Goal: Book appointment/travel/reservation

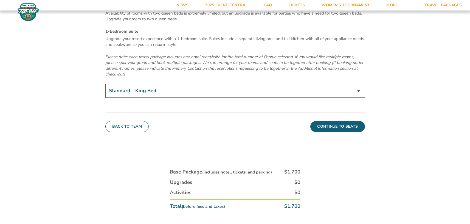
scroll to position [1931, 0]
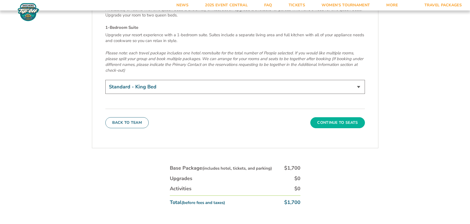
click at [336, 117] on button "Continue To Seats" at bounding box center [337, 122] width 54 height 11
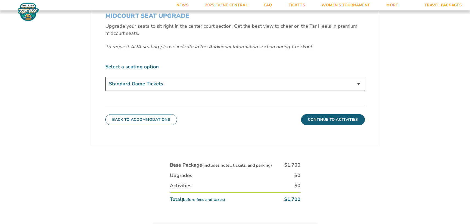
scroll to position [246, 0]
click at [105, 77] on select "Standard Game Tickets Midcourt Seat Upgrade (+$140 per person)" at bounding box center [235, 84] width 260 height 14
select select "Midcourt Seat Upgrade"
click option "Midcourt Seat Upgrade (+$140 per person)" at bounding box center [0, 0] width 0 height 0
click at [335, 119] on button "Continue To Activities" at bounding box center [333, 119] width 64 height 11
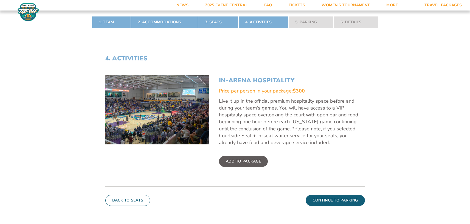
scroll to position [162, 0]
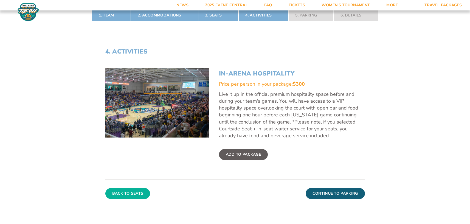
click at [132, 194] on button "Back To Seats" at bounding box center [127, 193] width 45 height 11
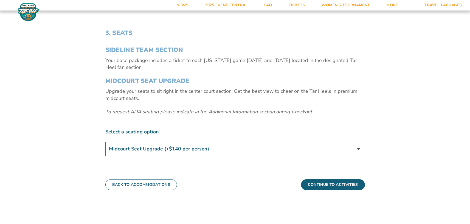
scroll to position [218, 0]
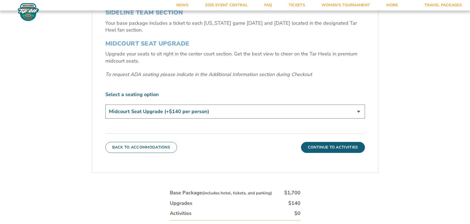
click at [105, 105] on select "Standard Game Tickets Midcourt Seat Upgrade (+$140 per person)" at bounding box center [235, 112] width 260 height 14
click at [366, 93] on div "3. Seats SIDELINE TEAM SECTION Your base package includes a ticket to each [US_…" at bounding box center [235, 72] width 286 height 187
click at [336, 146] on button "Continue To Activities" at bounding box center [333, 147] width 64 height 11
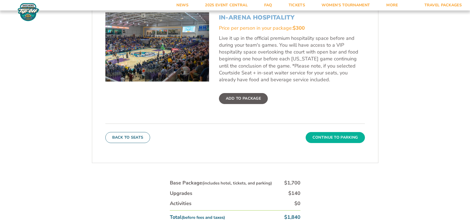
click at [334, 136] on button "Continue To Parking" at bounding box center [335, 137] width 59 height 11
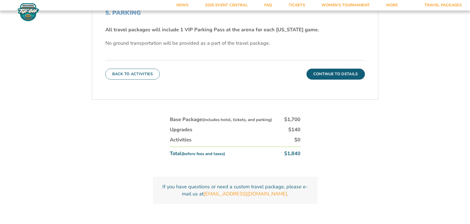
scroll to position [188, 0]
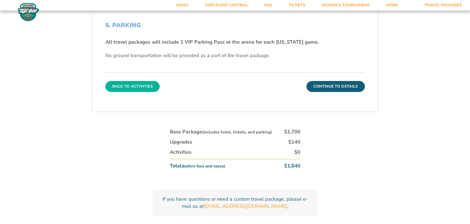
click at [143, 87] on button "Back To Activities" at bounding box center [132, 86] width 54 height 11
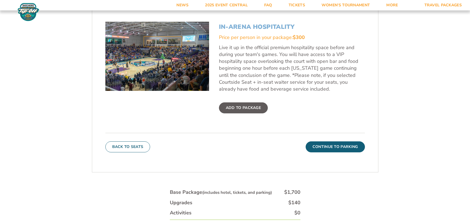
scroll to position [302, 0]
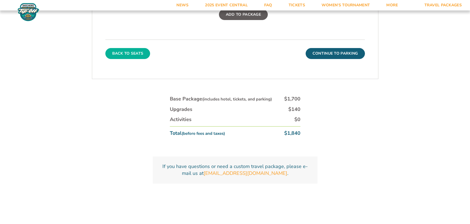
click at [123, 54] on button "Back To Seats" at bounding box center [127, 53] width 45 height 11
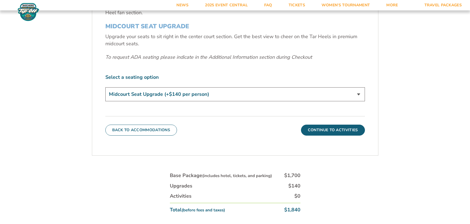
scroll to position [246, 0]
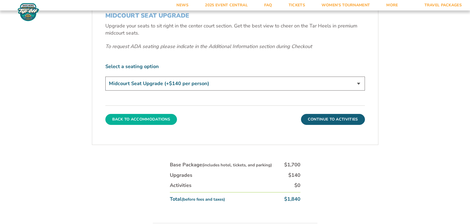
click at [139, 119] on button "Back To Accommodations" at bounding box center [141, 119] width 72 height 11
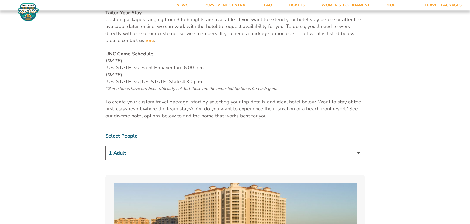
scroll to position [274, 0]
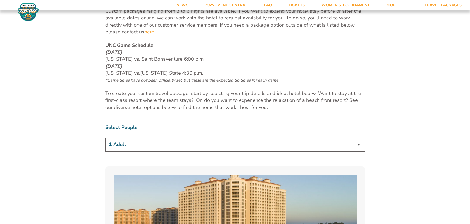
click at [105, 137] on select "1 Adult 2 Adults 3 Adults 4 Adults 2 Adults + 1 Child 2 Adults + 2 Children 2 A…" at bounding box center [235, 144] width 260 height 14
select select "2 Adults"
click option "2 Adults" at bounding box center [0, 0] width 0 height 0
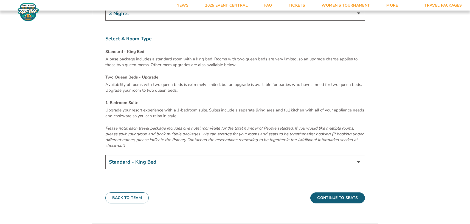
scroll to position [1869, 0]
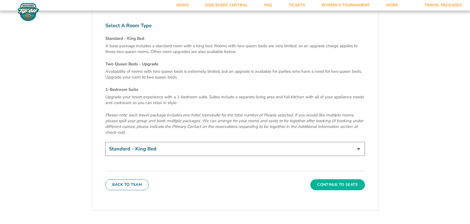
click at [338, 179] on button "Continue To Seats" at bounding box center [337, 184] width 54 height 11
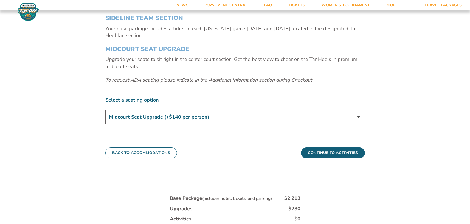
scroll to position [302, 0]
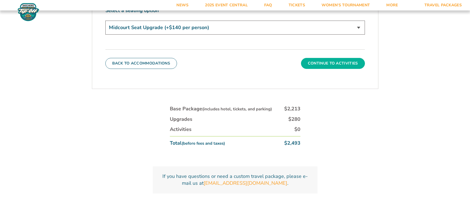
click at [335, 63] on button "Continue To Activities" at bounding box center [333, 63] width 64 height 11
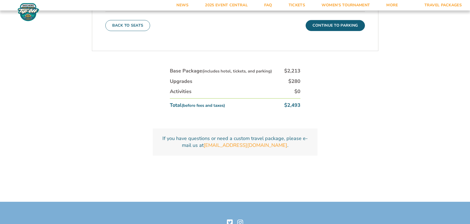
scroll to position [274, 0]
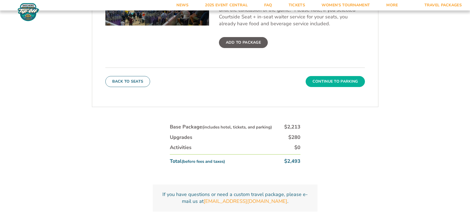
click at [334, 81] on button "Continue To Parking" at bounding box center [335, 81] width 59 height 11
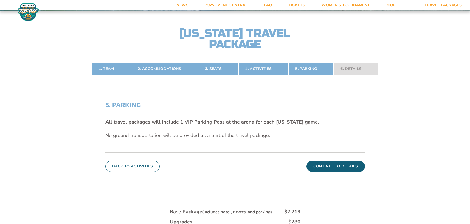
scroll to position [106, 0]
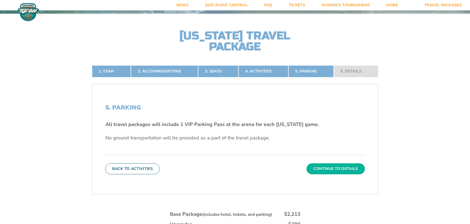
click at [338, 167] on button "Continue To Details" at bounding box center [335, 168] width 58 height 11
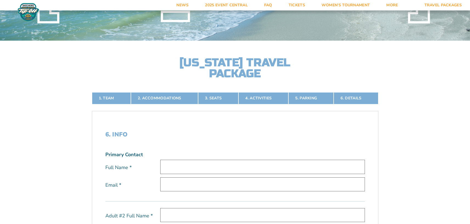
scroll to position [0, 0]
